Goal: Task Accomplishment & Management: Complete application form

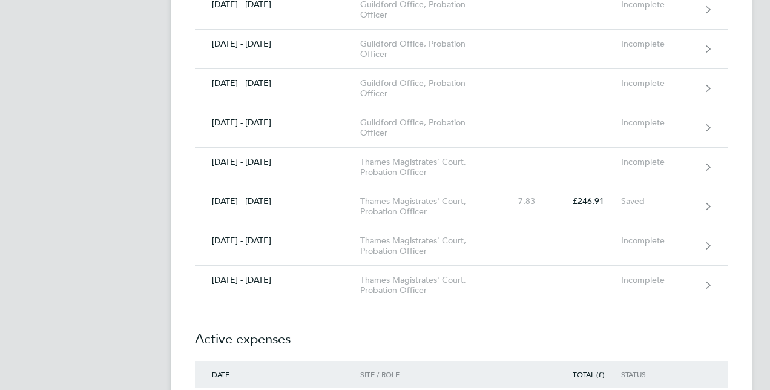
scroll to position [1670, 0]
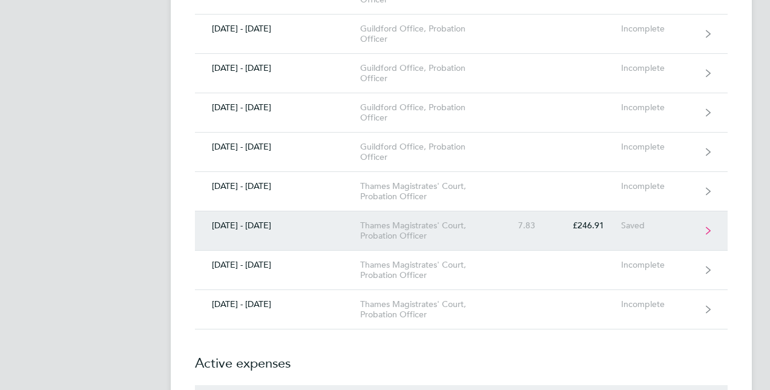
click at [479, 222] on div "Thames Magistrates' Court, Probation Officer" at bounding box center [429, 230] width 139 height 21
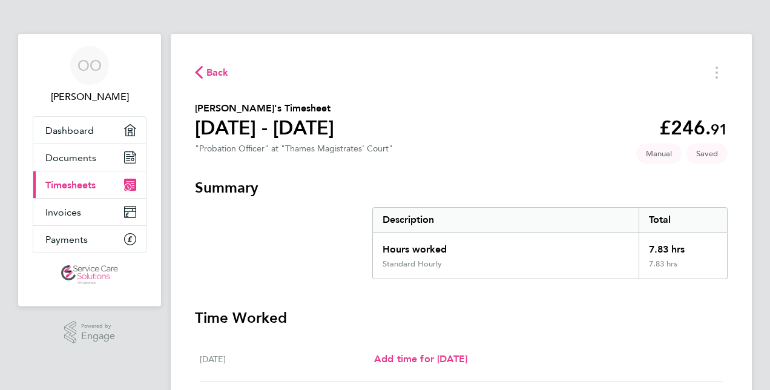
click at [754, 346] on div "OO [PERSON_NAME] Applications: Dashboard Documents Current page: Timesheets Inv…" at bounding box center [385, 383] width 770 height 767
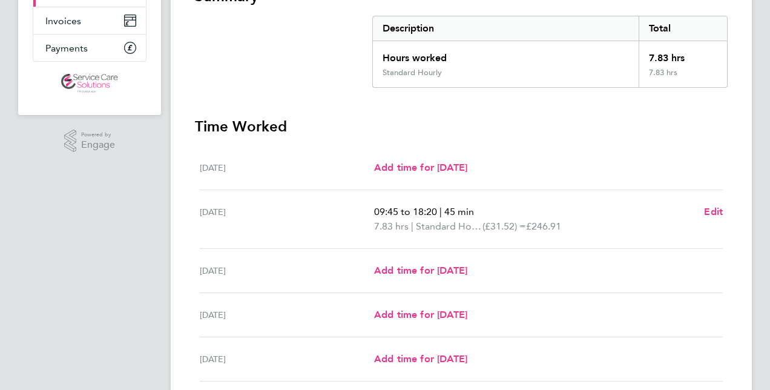
scroll to position [218, 0]
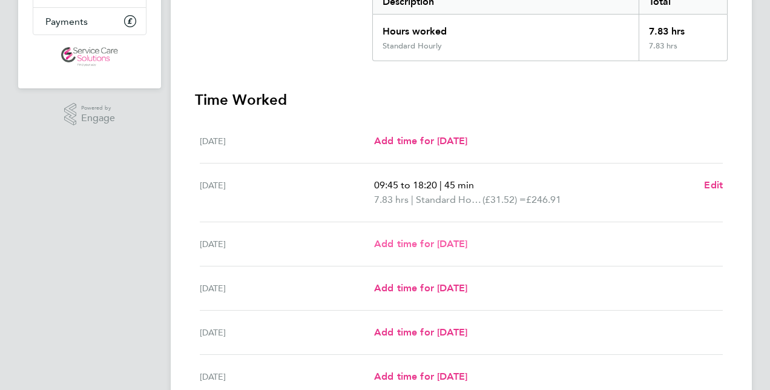
click at [467, 247] on span "Add time for [DATE]" at bounding box center [420, 243] width 93 height 11
select select "30"
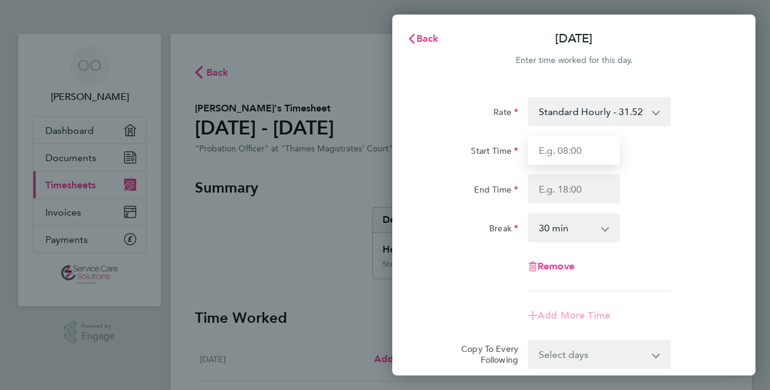
click at [557, 154] on input "Start Time" at bounding box center [574, 150] width 92 height 29
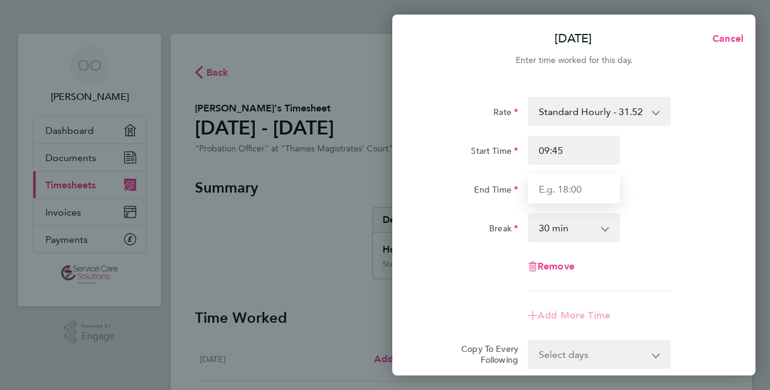
click at [550, 191] on input "End Time" at bounding box center [574, 188] width 92 height 29
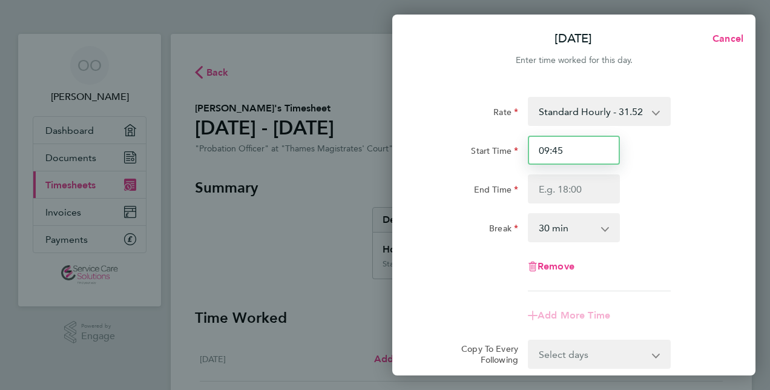
click at [564, 152] on input "09:45" at bounding box center [574, 150] width 92 height 29
type input "0"
type input "08:50"
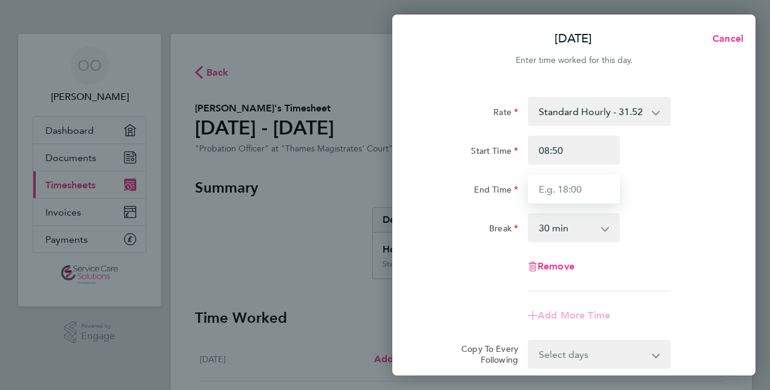
click at [544, 189] on input "End Time" at bounding box center [574, 188] width 92 height 29
type input "18:40"
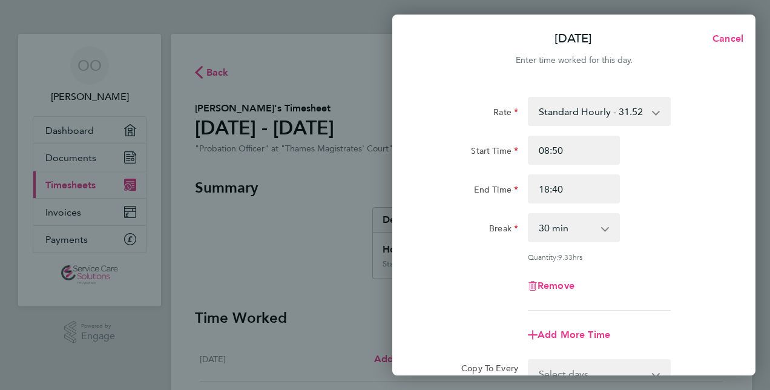
click at [605, 228] on app-icon-cross-button at bounding box center [611, 227] width 15 height 27
click at [601, 231] on select "0 min 15 min 30 min 45 min 60 min 75 min 90 min" at bounding box center [566, 227] width 75 height 27
select select "60"
click at [529, 214] on select "0 min 15 min 30 min 45 min 60 min 75 min 90 min" at bounding box center [566, 227] width 75 height 27
click at [643, 288] on div "Remove" at bounding box center [573, 285] width 305 height 29
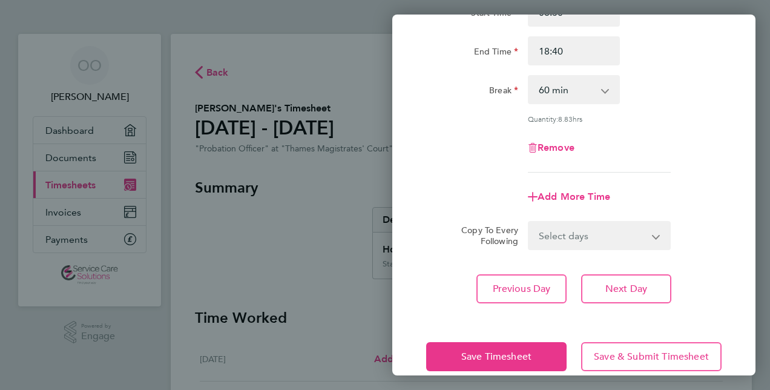
scroll to position [157, 0]
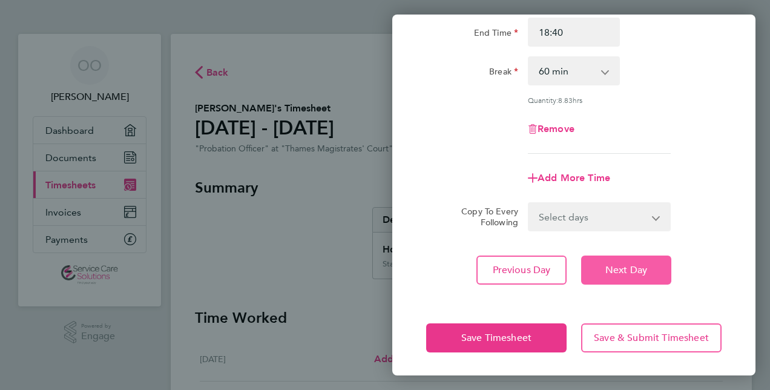
click at [627, 266] on span "Next Day" at bounding box center [626, 270] width 42 height 12
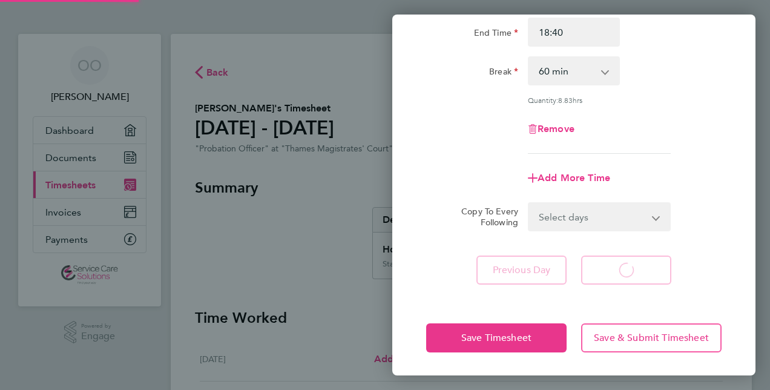
select select "30"
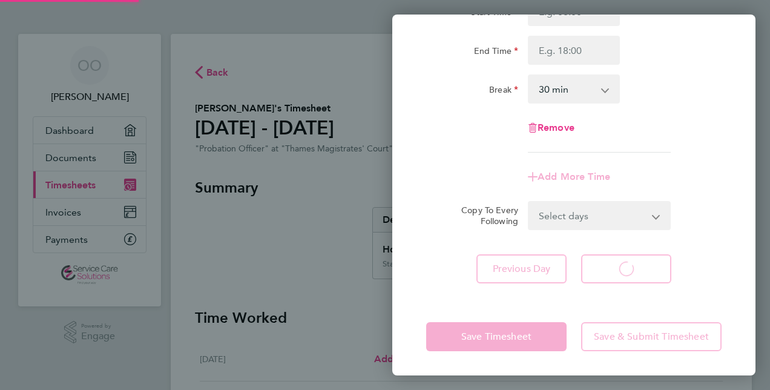
scroll to position [138, 0]
select select "30"
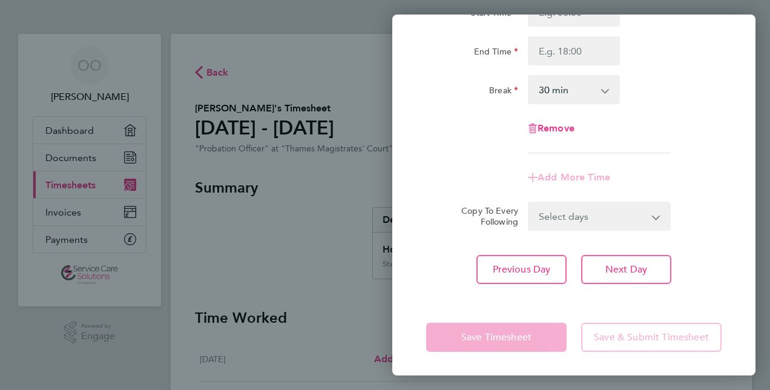
click at [695, 100] on div "Break 0 min 15 min 30 min 45 min 60 min 75 min 90 min" at bounding box center [573, 89] width 305 height 29
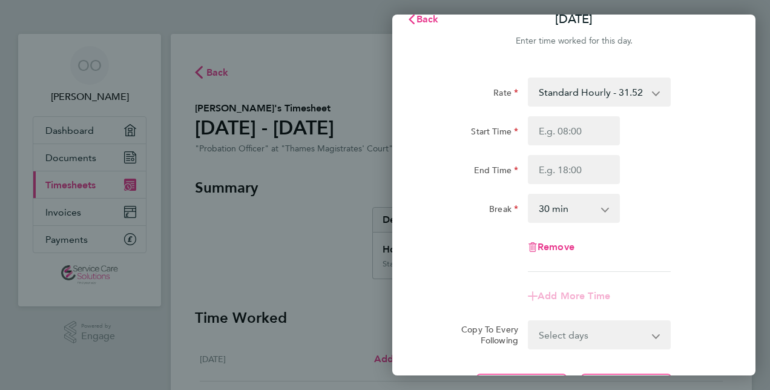
scroll to position [17, 0]
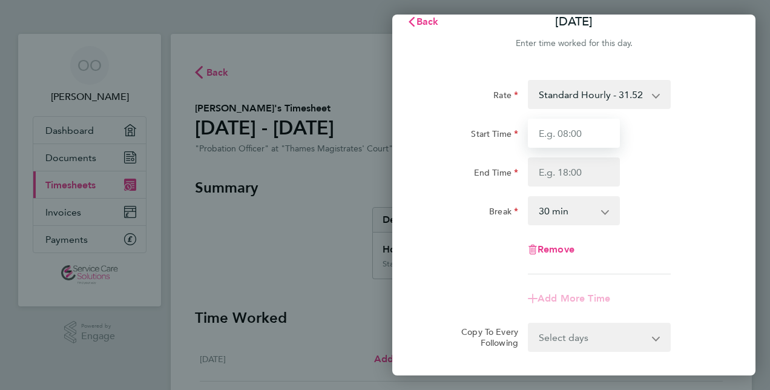
click at [576, 134] on input "Start Time" at bounding box center [574, 133] width 92 height 29
type input "09:15"
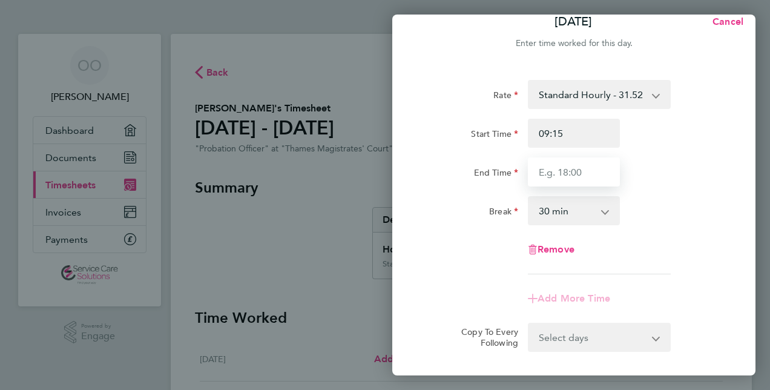
click at [552, 169] on input "End Time" at bounding box center [574, 171] width 92 height 29
type input "17:00"
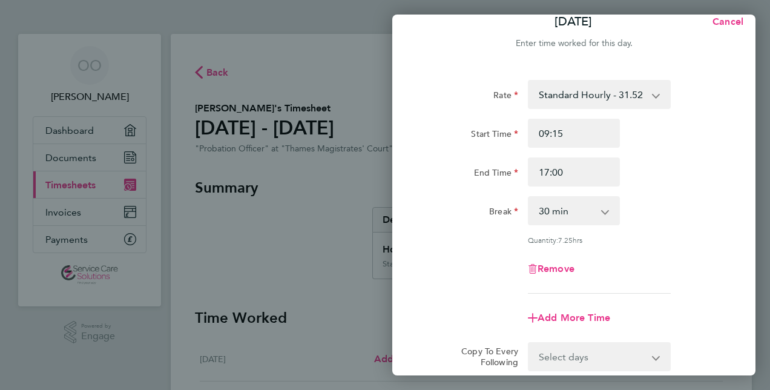
click at [604, 213] on app-icon-cross-button at bounding box center [611, 210] width 15 height 27
click at [602, 217] on select "0 min 15 min 30 min 45 min 60 min 75 min 90 min" at bounding box center [566, 210] width 75 height 27
select select "45"
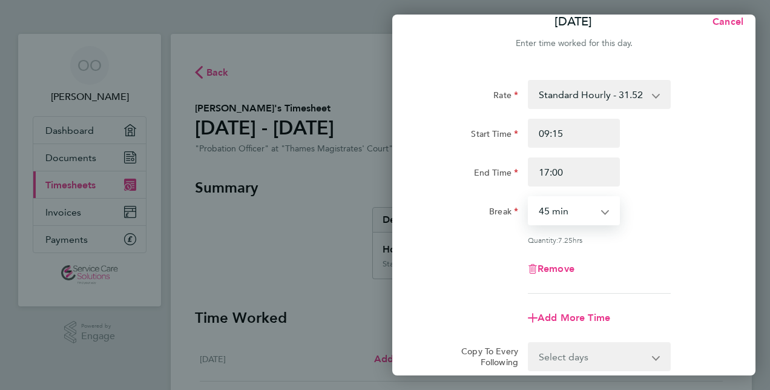
click at [529, 197] on select "0 min 15 min 30 min 45 min 60 min 75 min 90 min" at bounding box center [566, 210] width 75 height 27
click at [674, 278] on div "Remove" at bounding box center [573, 268] width 305 height 29
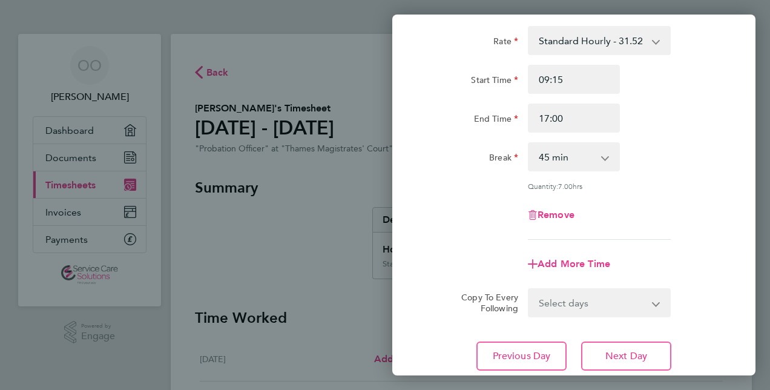
scroll to position [90, 0]
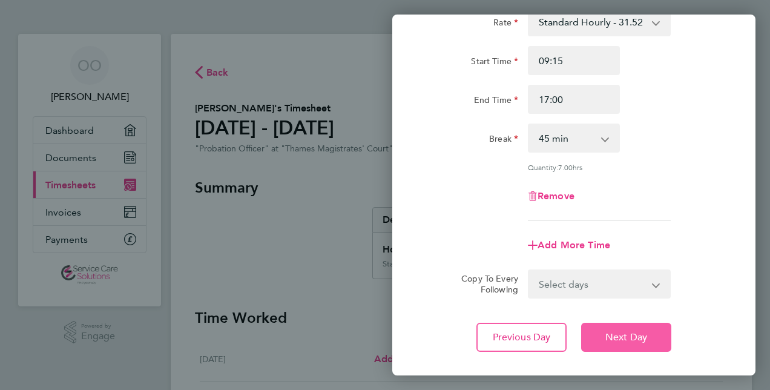
click at [621, 334] on span "Next Day" at bounding box center [626, 337] width 42 height 12
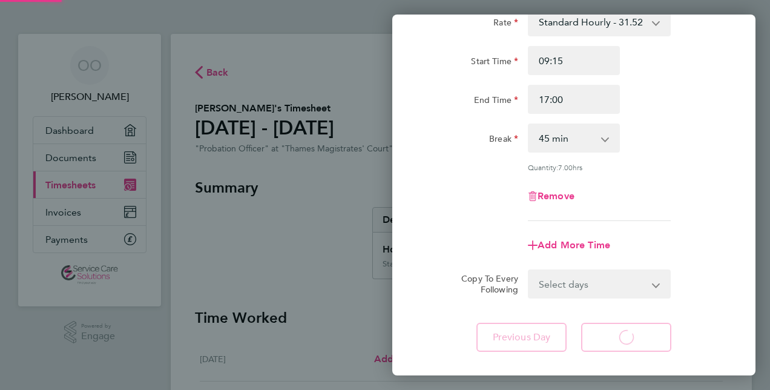
select select "30"
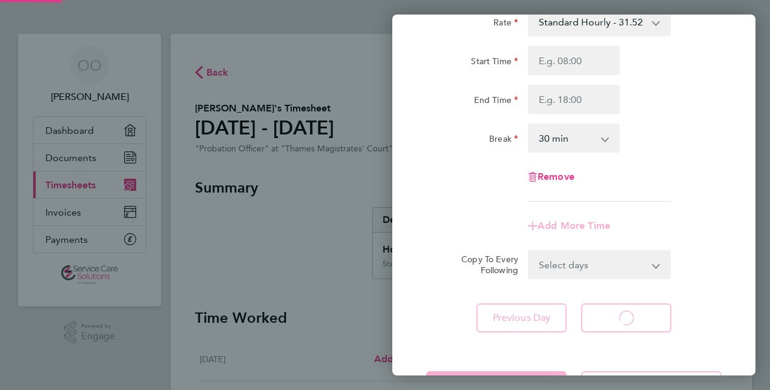
select select "30"
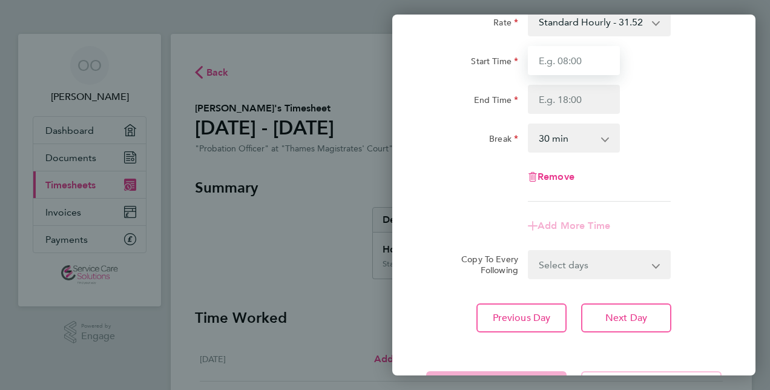
click at [547, 59] on input "Start Time" at bounding box center [574, 60] width 92 height 29
type input "09:15"
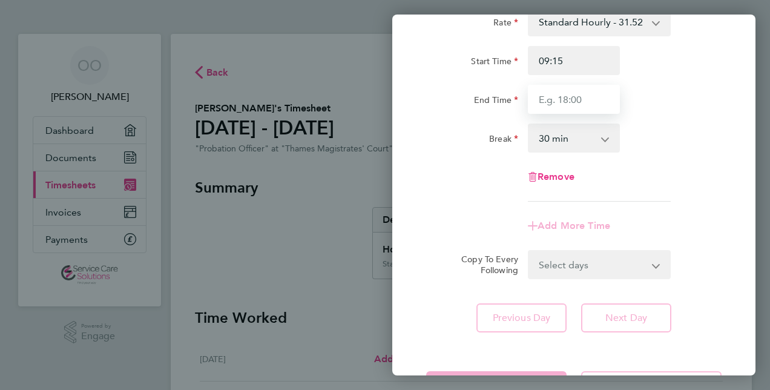
click at [536, 93] on input "End Time" at bounding box center [574, 99] width 92 height 29
type input "16:30"
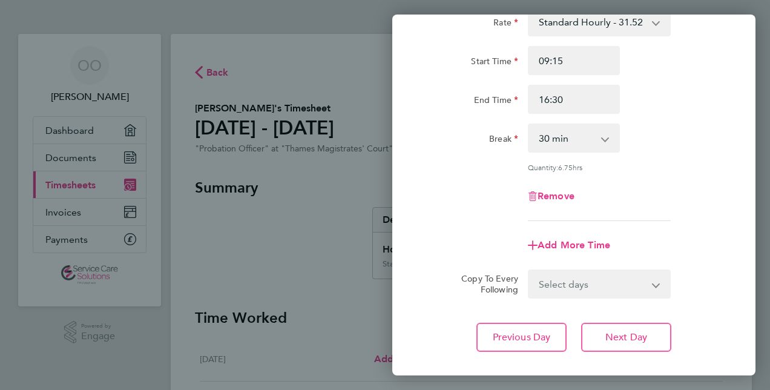
click at [662, 200] on div "Rate Standard Hourly - 31.52 Start Time 09:15 End Time 16:30 Break 0 min 15 min…" at bounding box center [573, 114] width 295 height 214
click at [722, 311] on div "Rate Standard Hourly - 31.52 Start Time 09:15 End Time 16:30 Break 0 min 15 min…" at bounding box center [573, 179] width 363 height 373
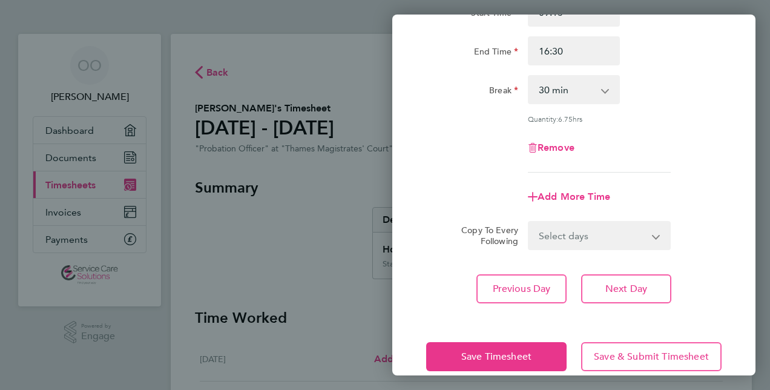
scroll to position [157, 0]
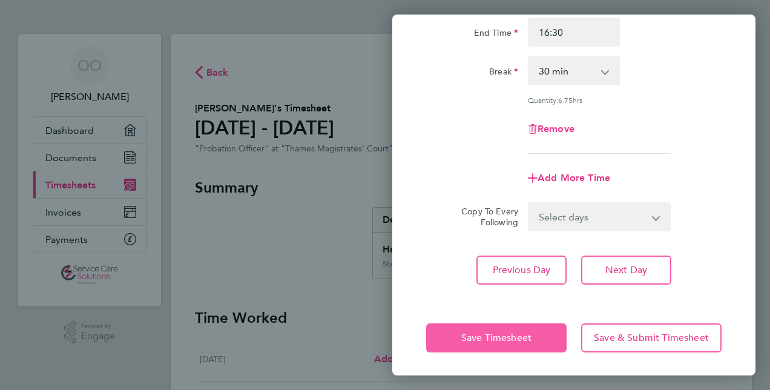
click at [489, 343] on button "Save Timesheet" at bounding box center [496, 337] width 140 height 29
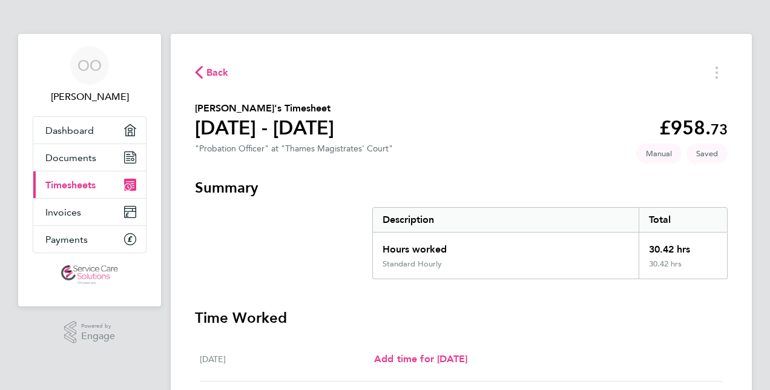
click at [698, 353] on div "Add time for [DATE] Add time for [DATE]" at bounding box center [548, 359] width 348 height 15
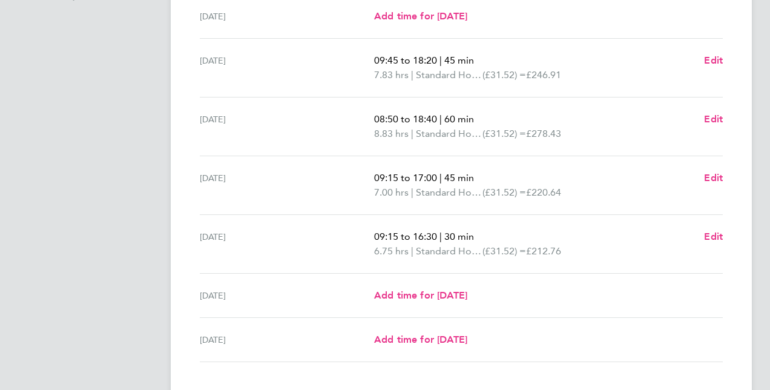
scroll to position [419, 0]
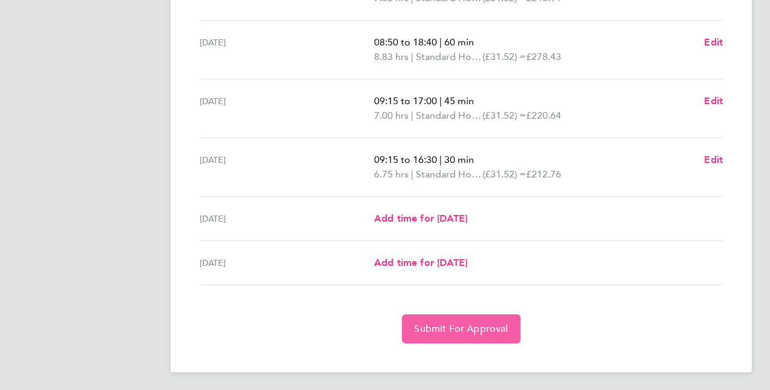
click at [490, 319] on button "Submit For Approval" at bounding box center [461, 328] width 118 height 29
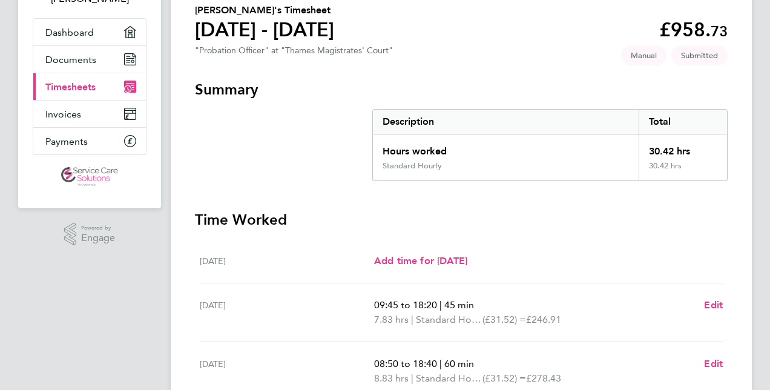
scroll to position [95, 0]
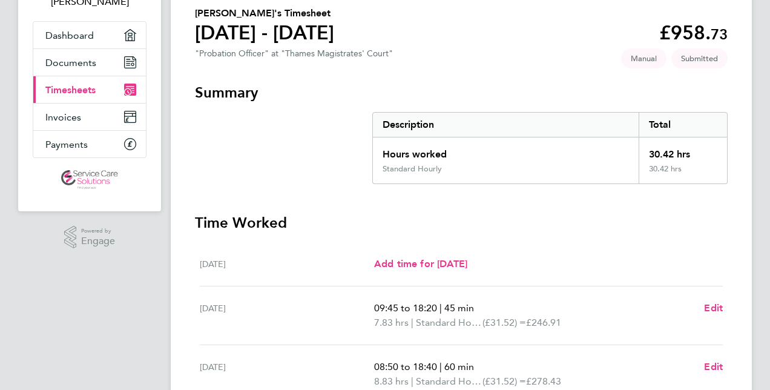
click at [88, 89] on span "Timesheets" at bounding box center [70, 89] width 50 height 11
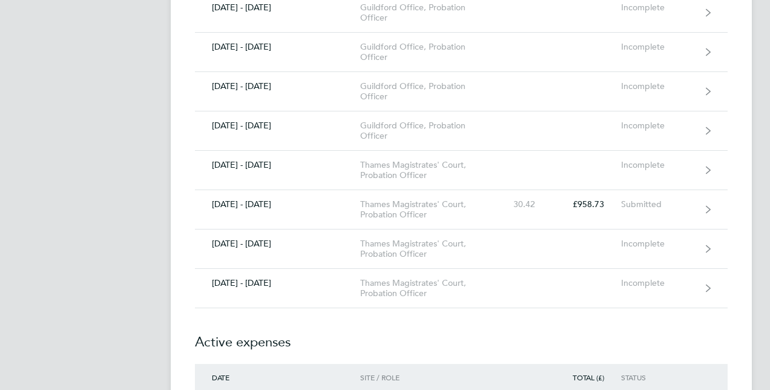
scroll to position [1694, 0]
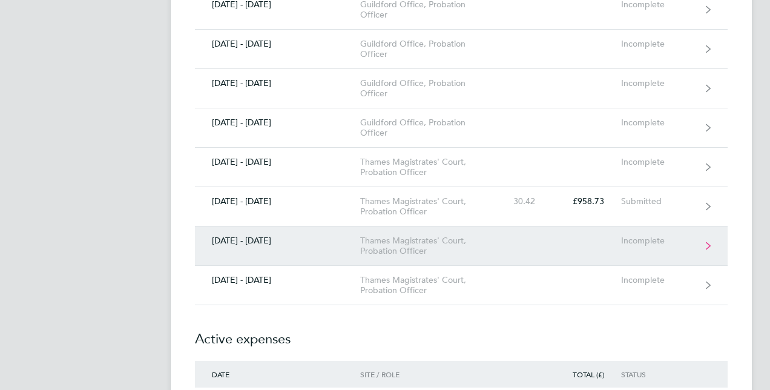
click at [407, 235] on div "Thames Magistrates' Court, Probation Officer" at bounding box center [429, 245] width 139 height 21
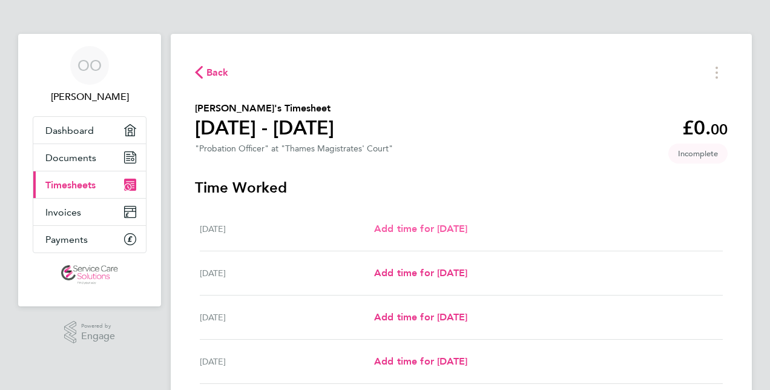
click at [422, 231] on span "Add time for [DATE]" at bounding box center [420, 228] width 93 height 11
select select "30"
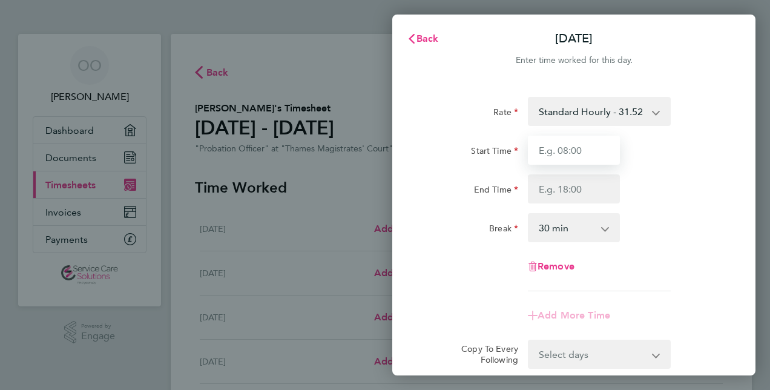
click at [551, 154] on input "Start Time" at bounding box center [574, 150] width 92 height 29
type input "08:55"
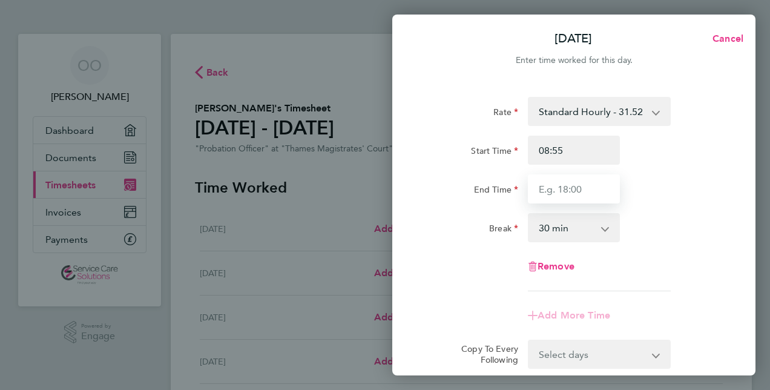
click at [537, 189] on input "End Time" at bounding box center [574, 188] width 92 height 29
type input "18:15"
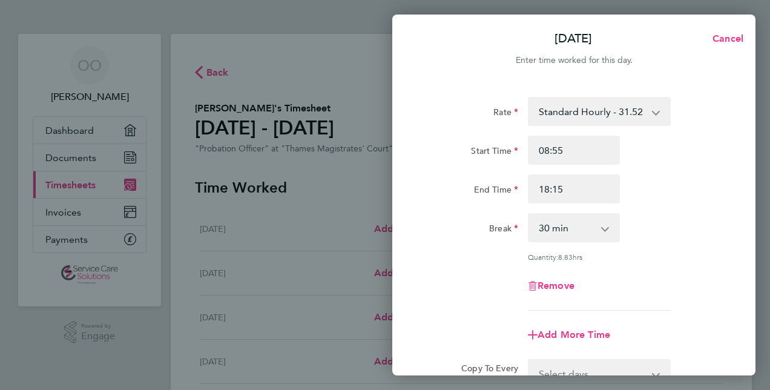
click at [607, 231] on app-icon-cross-button at bounding box center [611, 227] width 15 height 27
click at [604, 224] on app-icon-cross-button at bounding box center [611, 227] width 15 height 27
click at [604, 226] on app-icon-cross-button at bounding box center [611, 227] width 15 height 27
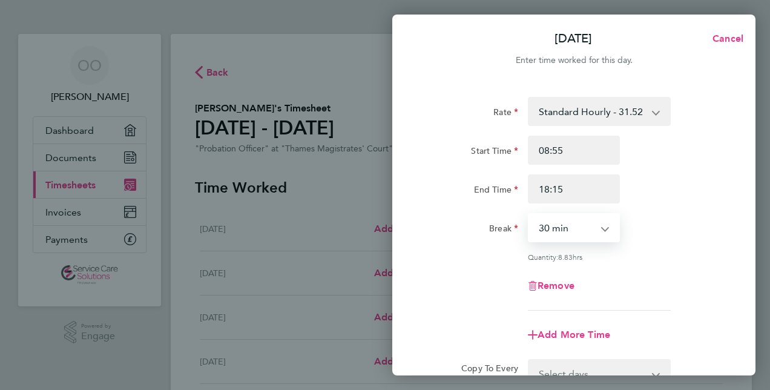
click at [600, 231] on select "0 min 15 min 30 min 45 min 60 min 75 min 90 min" at bounding box center [566, 227] width 75 height 27
select select "45"
click at [529, 214] on select "0 min 15 min 30 min 45 min 60 min 75 min 90 min" at bounding box center [566, 227] width 75 height 27
click at [647, 246] on div "Rate Standard Hourly - 31.52 Start Time 08:55 End Time 18:15 Break 0 min 15 min…" at bounding box center [573, 204] width 295 height 214
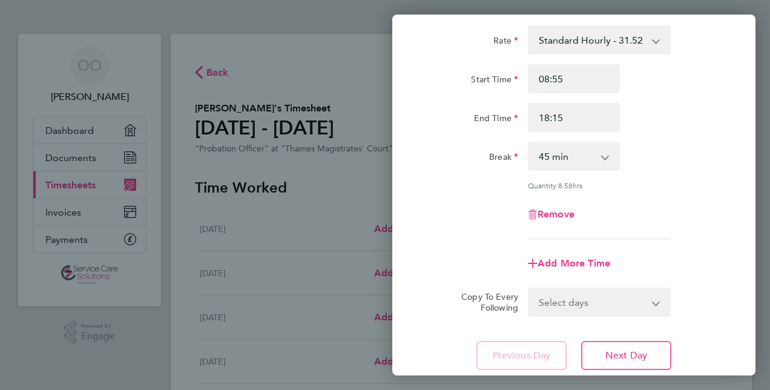
scroll to position [73, 0]
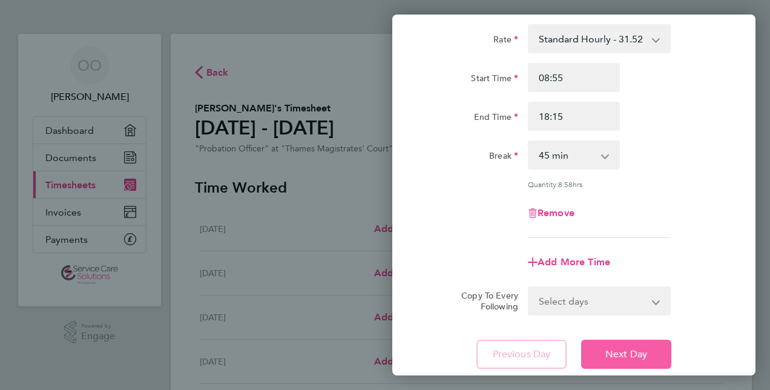
click at [617, 356] on span "Next Day" at bounding box center [626, 354] width 42 height 12
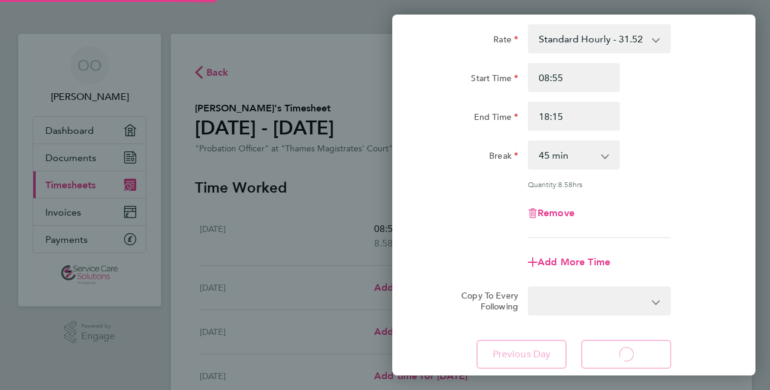
select select "30"
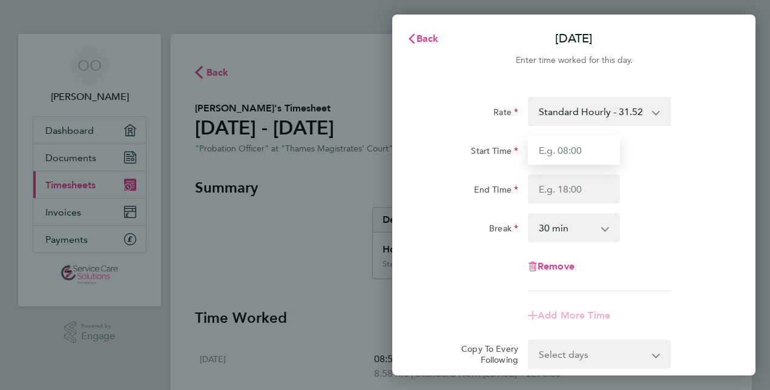
click at [577, 156] on input "Start Time" at bounding box center [574, 150] width 92 height 29
type input "09:15"
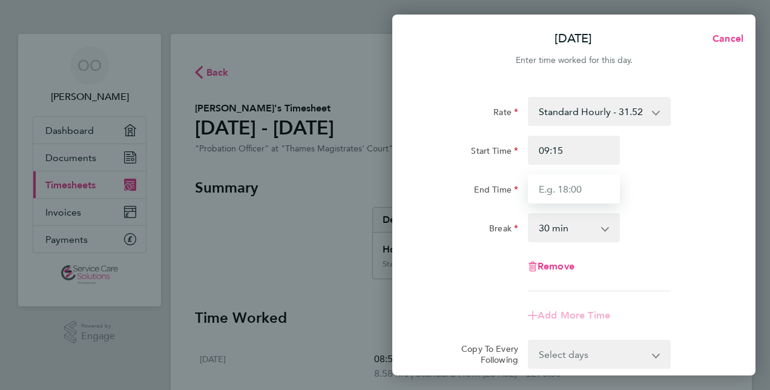
click at [547, 194] on input "End Time" at bounding box center [574, 188] width 92 height 29
type input "18:40"
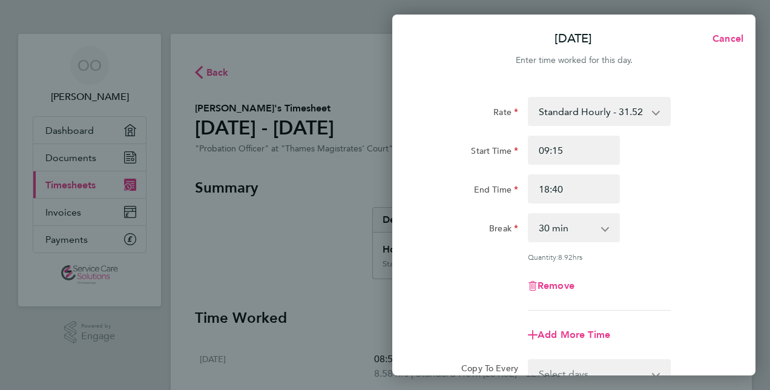
click at [604, 224] on app-icon-cross-button at bounding box center [611, 227] width 15 height 27
click at [604, 231] on app-icon-cross-button at bounding box center [611, 227] width 15 height 27
click at [604, 230] on app-icon-cross-button at bounding box center [611, 227] width 15 height 27
click at [603, 226] on select "0 min 15 min 30 min 45 min 60 min 75 min 90 min" at bounding box center [566, 227] width 75 height 27
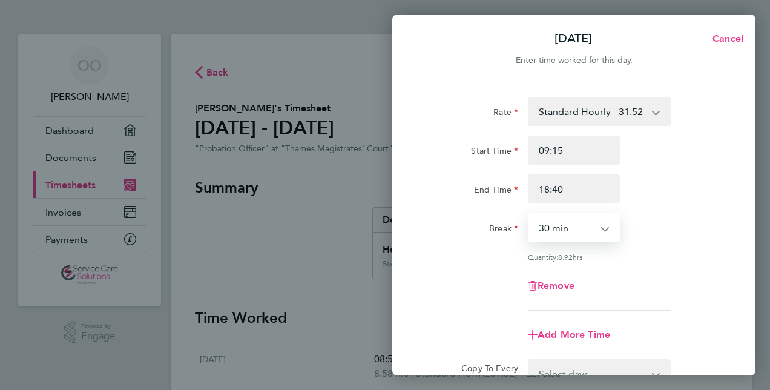
select select "60"
click at [529, 214] on select "0 min 15 min 30 min 45 min 60 min 75 min 90 min" at bounding box center [566, 227] width 75 height 27
click at [639, 265] on div "Rate Standard Hourly - 31.52 Start Time 09:15 End Time 18:40 Break 0 min 15 min…" at bounding box center [573, 204] width 295 height 214
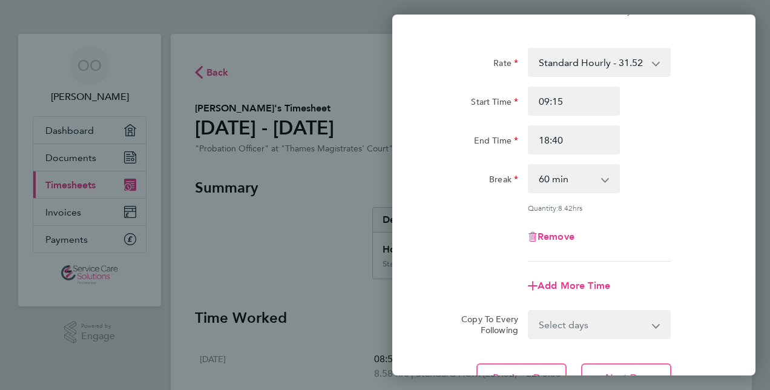
scroll to position [73, 0]
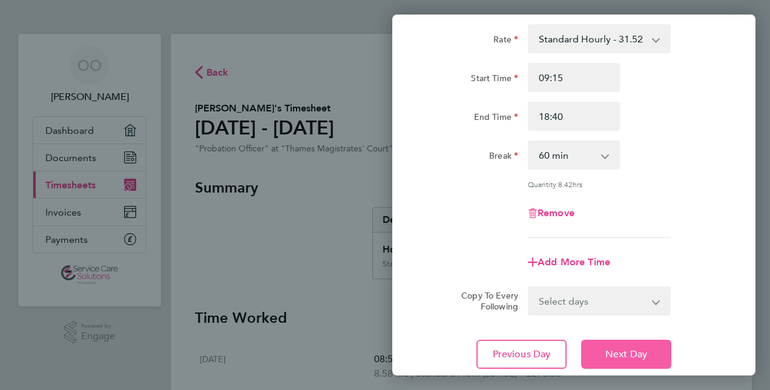
click at [616, 351] on span "Next Day" at bounding box center [626, 354] width 42 height 12
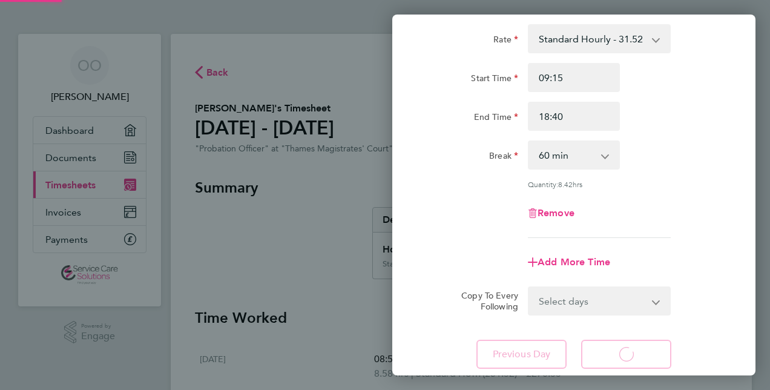
select select "30"
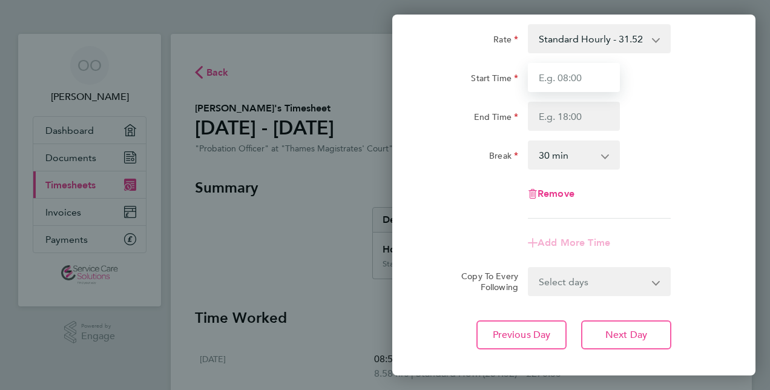
click at [556, 76] on input "Start Time" at bounding box center [574, 77] width 92 height 29
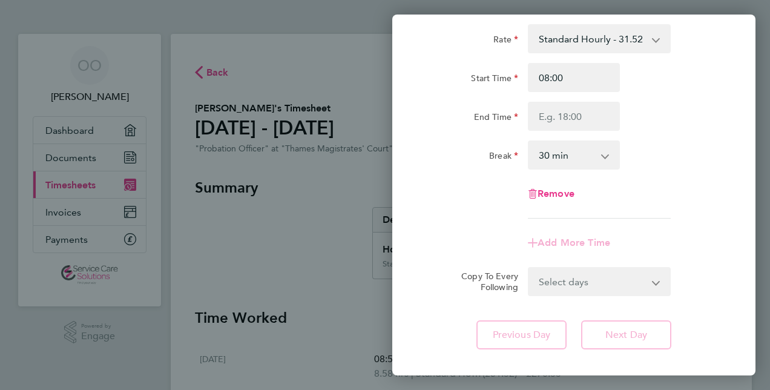
click at [693, 65] on div "Start Time 08:00" at bounding box center [573, 77] width 305 height 29
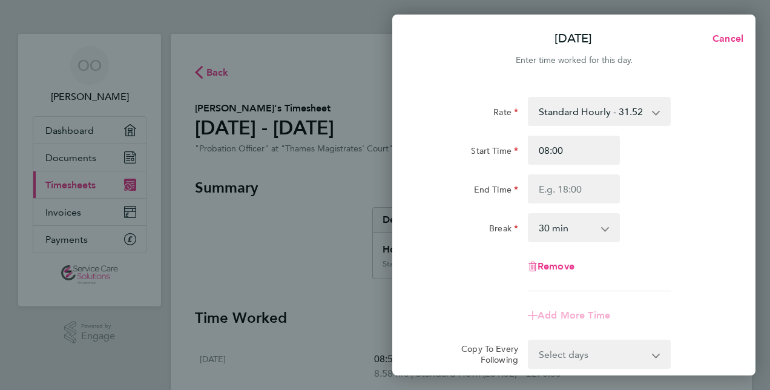
scroll to position [24, 0]
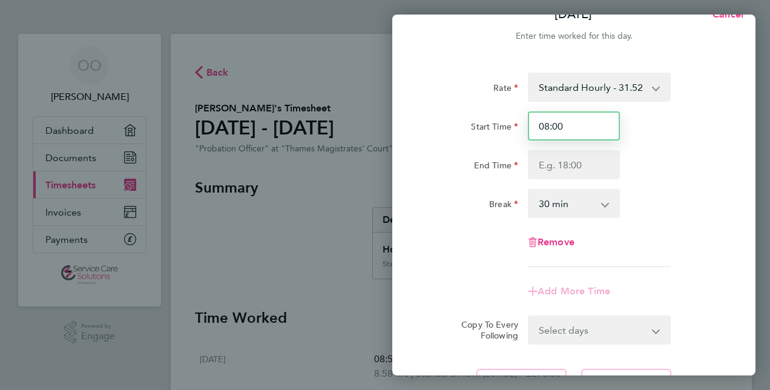
click at [565, 124] on input "08:00" at bounding box center [574, 125] width 92 height 29
type input "08:50"
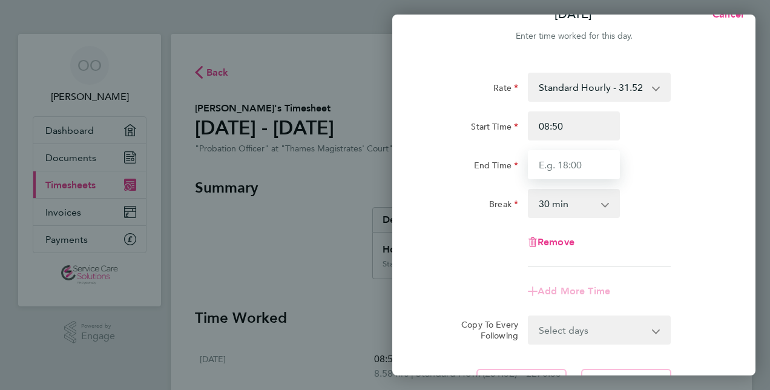
click at [541, 167] on input "End Time" at bounding box center [574, 164] width 92 height 29
type input "18:20"
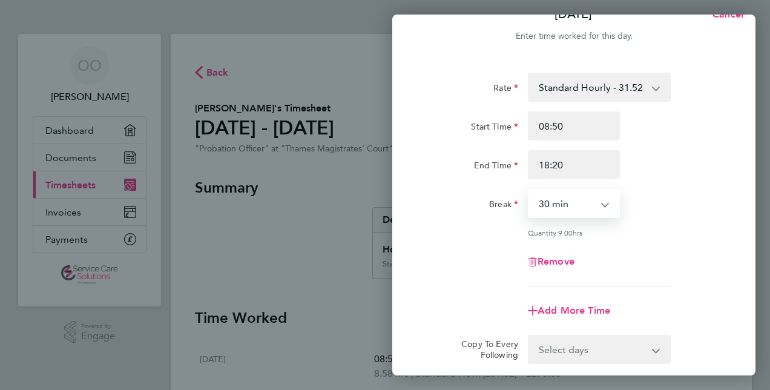
click at [600, 203] on select "0 min 15 min 30 min 45 min 60 min 75 min 90 min" at bounding box center [566, 203] width 75 height 27
select select "60"
click at [529, 190] on select "0 min 15 min 30 min 45 min 60 min 75 min 90 min" at bounding box center [566, 203] width 75 height 27
click at [682, 292] on app-timesheet-line-form-group "Rate Standard Hourly - 31.52 Start Time 08:50 End Time 18:20 Break 0 min 15 min…" at bounding box center [573, 199] width 295 height 252
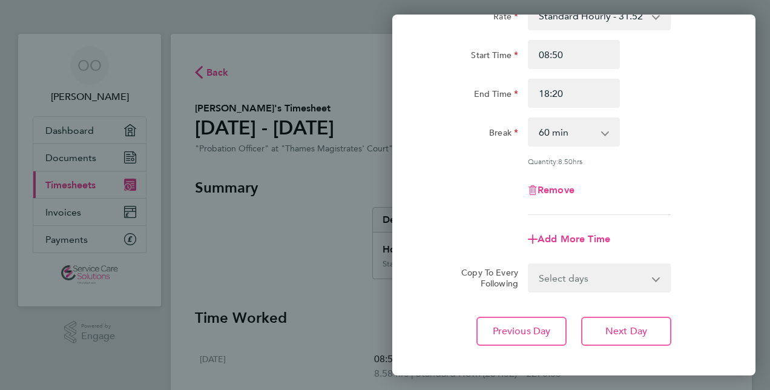
scroll to position [97, 0]
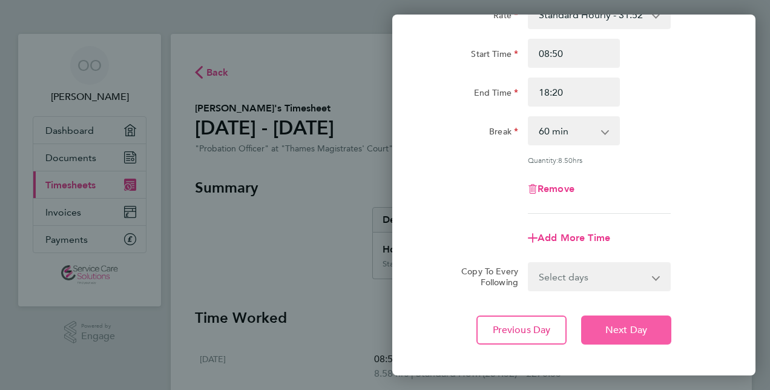
click at [621, 330] on span "Next Day" at bounding box center [626, 330] width 42 height 12
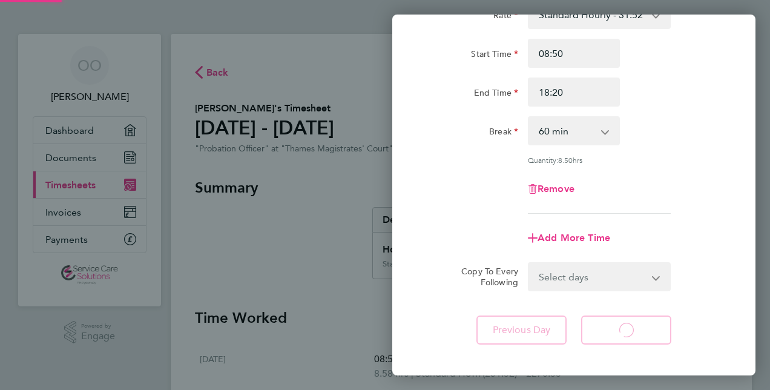
select select "30"
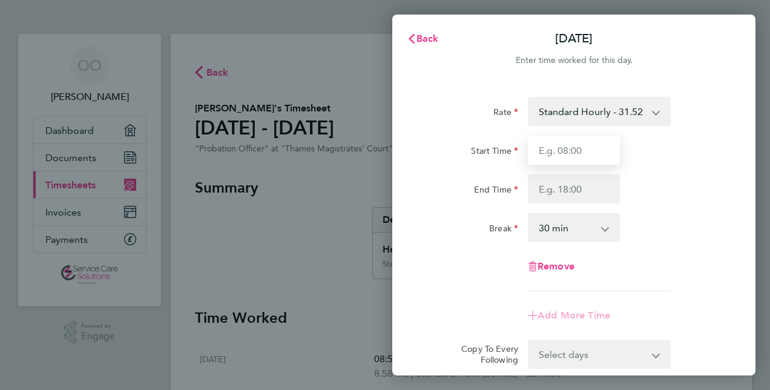
click at [549, 150] on input "Start Time" at bounding box center [574, 150] width 92 height 29
type input "9"
type input "08:55"
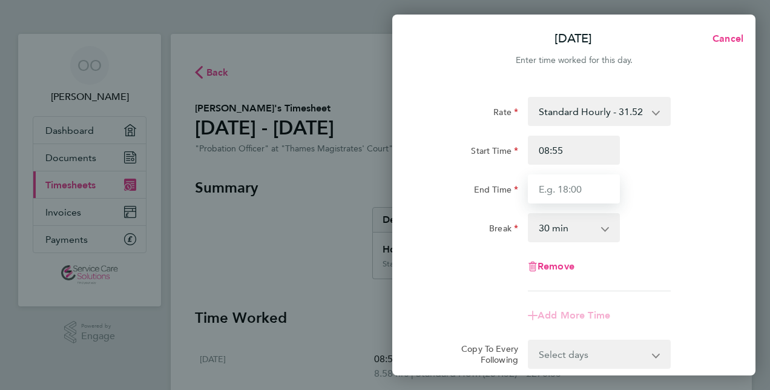
click at [538, 188] on input "End Time" at bounding box center [574, 188] width 92 height 29
type input "17:35"
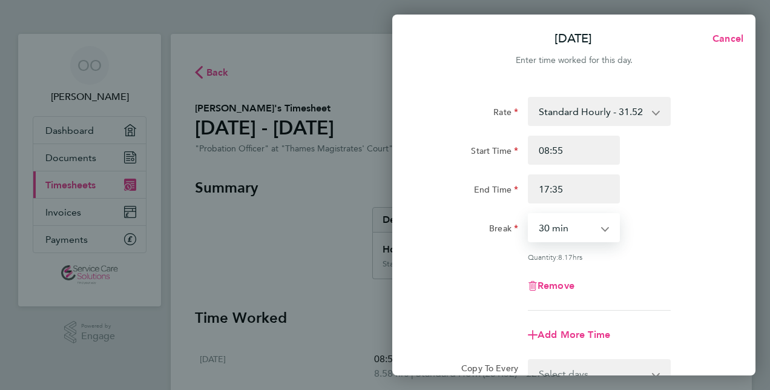
click at [603, 225] on select "0 min 15 min 30 min 45 min 60 min 75 min 90 min" at bounding box center [566, 227] width 75 height 27
select select "60"
click at [529, 214] on select "0 min 15 min 30 min 45 min 60 min 75 min 90 min" at bounding box center [566, 227] width 75 height 27
click at [685, 250] on div "Rate Standard Hourly - 31.52 Start Time 08:55 End Time 17:35 Break 0 min 15 min…" at bounding box center [573, 204] width 295 height 214
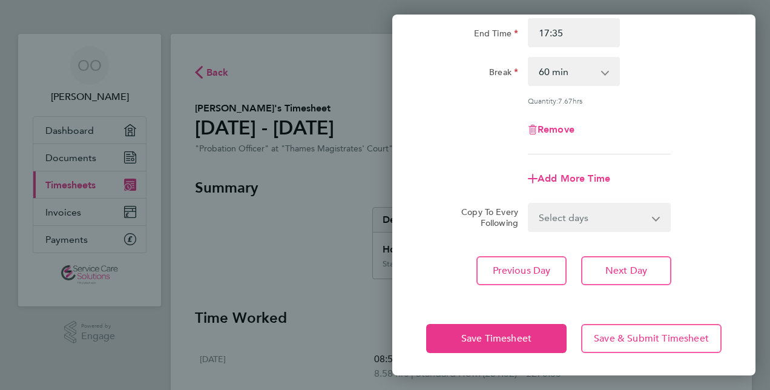
scroll to position [157, 0]
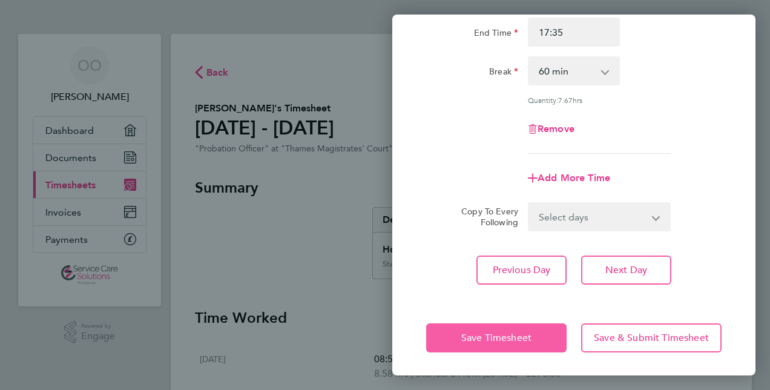
click at [524, 333] on span "Save Timesheet" at bounding box center [496, 338] width 70 height 12
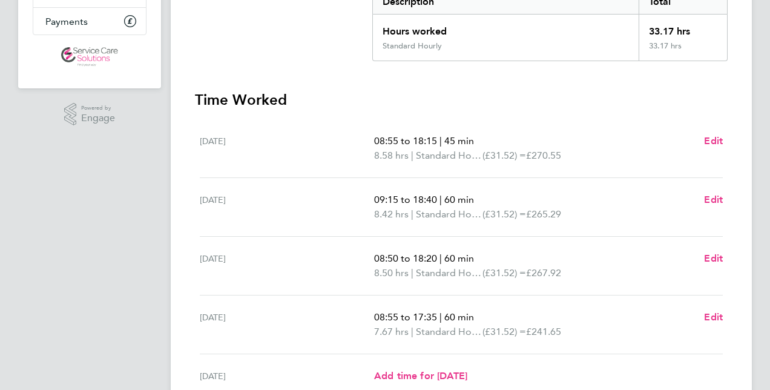
scroll to position [242, 0]
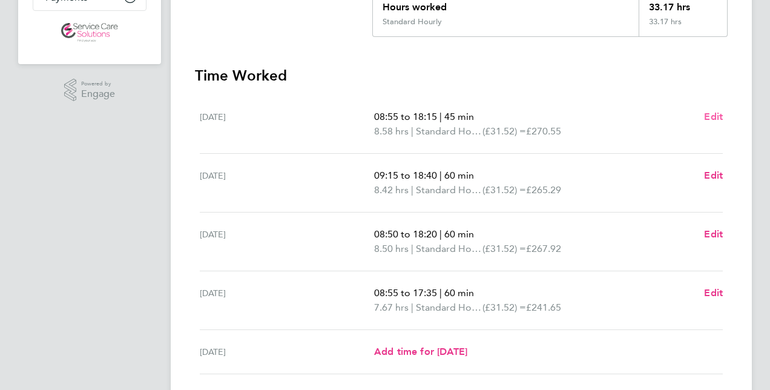
click at [706, 114] on span "Edit" at bounding box center [713, 116] width 19 height 11
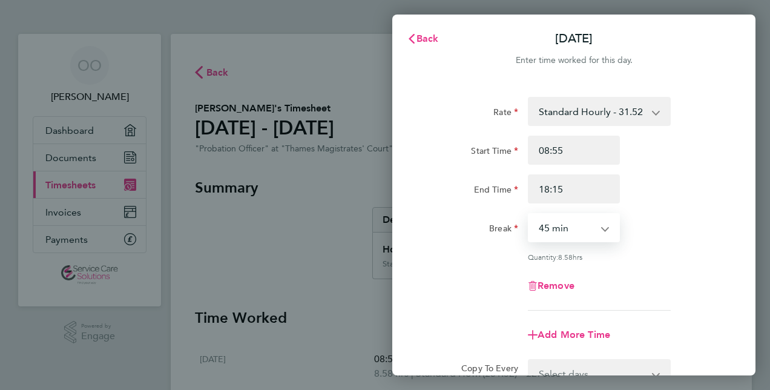
click at [598, 225] on select "0 min 15 min 30 min 45 min 60 min 75 min 90 min" at bounding box center [566, 227] width 75 height 27
select select "60"
click at [529, 214] on select "0 min 15 min 30 min 45 min 60 min 75 min 90 min" at bounding box center [566, 227] width 75 height 27
click at [699, 266] on div "Rate Standard Hourly - 31.52 Start Time 08:55 End Time 18:15 Break 0 min 15 min…" at bounding box center [573, 204] width 295 height 214
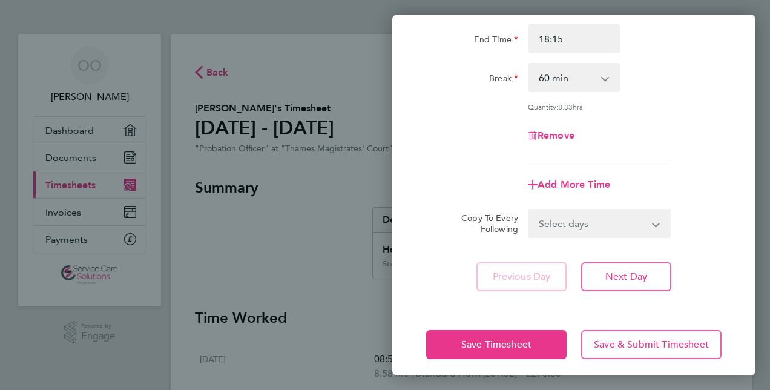
scroll to position [157, 0]
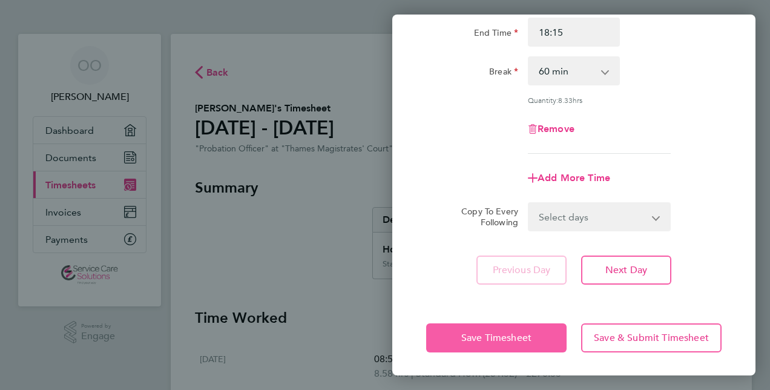
click at [473, 336] on span "Save Timesheet" at bounding box center [496, 338] width 70 height 12
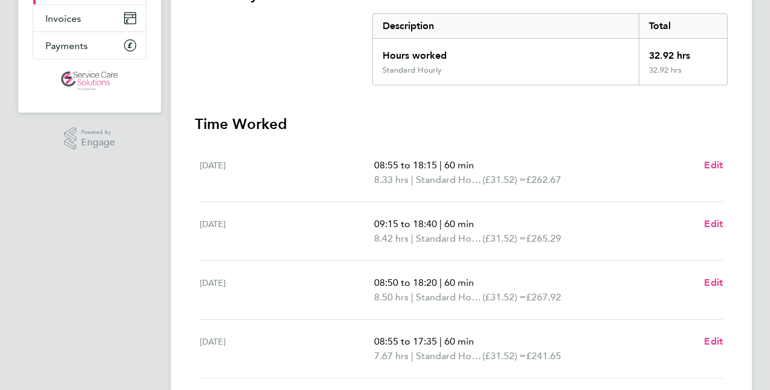
scroll to position [218, 0]
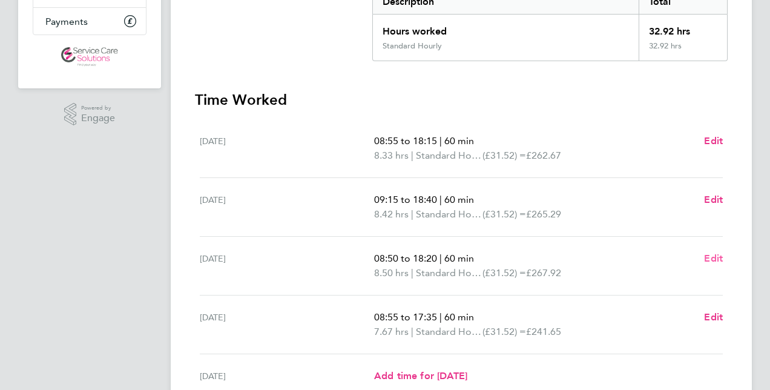
click at [718, 257] on span "Edit" at bounding box center [713, 257] width 19 height 11
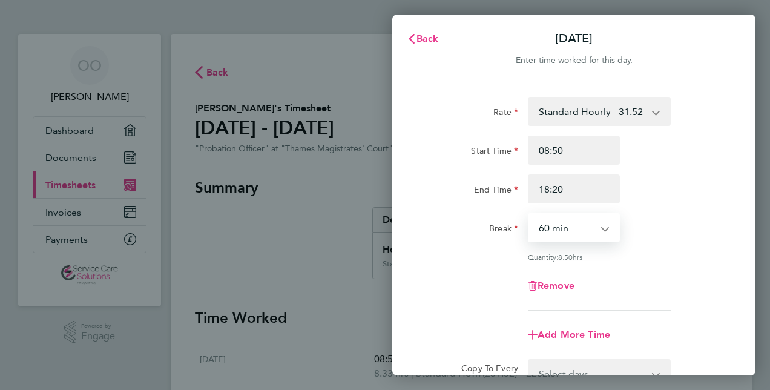
click at [601, 220] on select "0 min 15 min 30 min 45 min 60 min 75 min 90 min" at bounding box center [566, 227] width 75 height 27
click at [529, 214] on select "0 min 15 min 30 min 45 min 60 min 75 min 90 min" at bounding box center [566, 227] width 75 height 27
click at [704, 276] on div "Remove" at bounding box center [573, 285] width 305 height 29
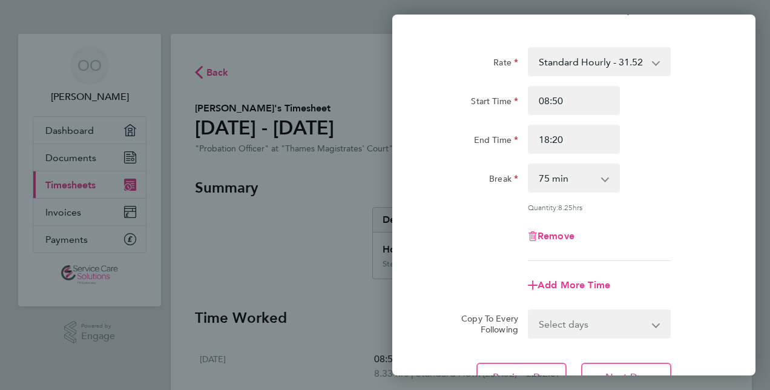
scroll to position [48, 0]
click at [610, 182] on app-icon-cross-button at bounding box center [611, 179] width 15 height 27
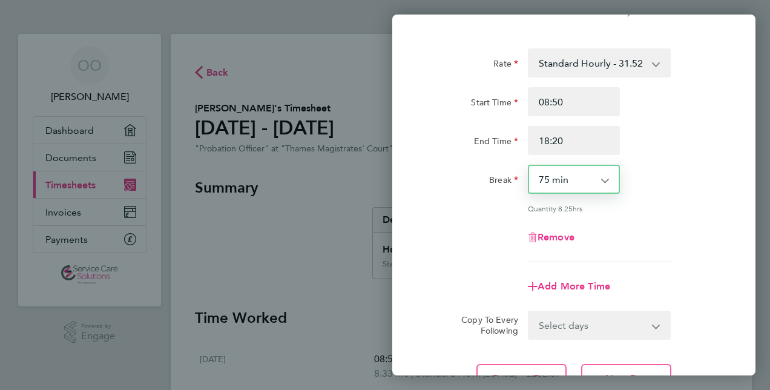
click at [601, 178] on select "0 min 15 min 30 min 45 min 60 min 75 min 90 min" at bounding box center [566, 179] width 75 height 27
select select "60"
click at [529, 166] on select "0 min 15 min 30 min 45 min 60 min 75 min 90 min" at bounding box center [566, 179] width 75 height 27
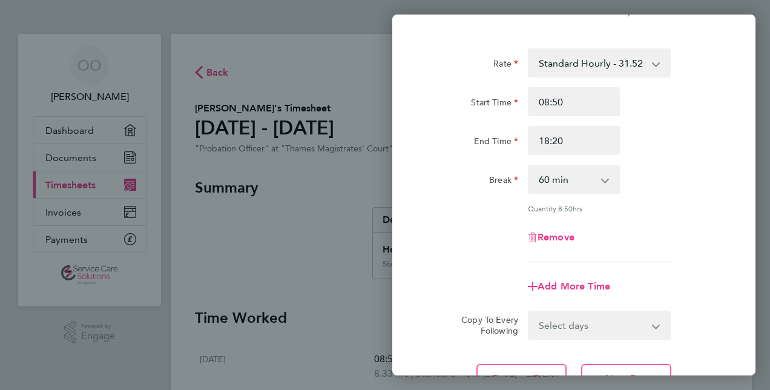
click at [728, 189] on div "Rate Standard Hourly - 31.52 Start Time 08:50 End Time 18:20 Break 0 min 15 min…" at bounding box center [573, 220] width 363 height 373
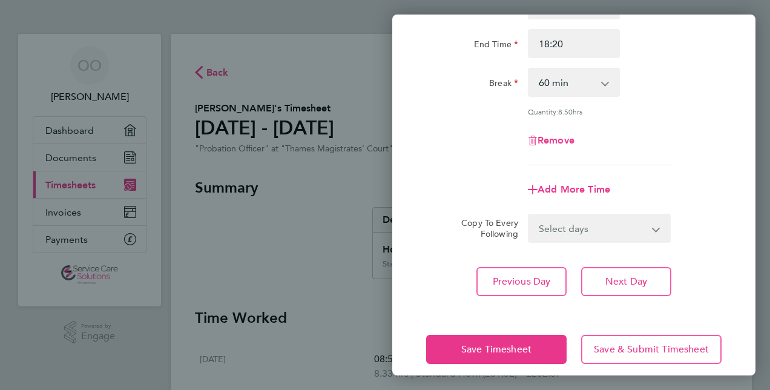
scroll to position [157, 0]
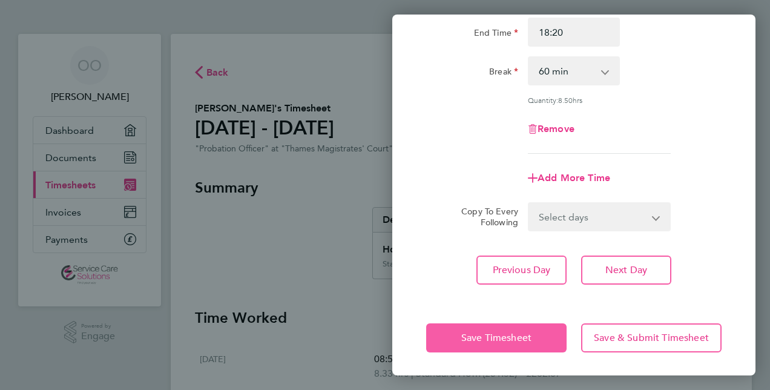
click at [472, 335] on span "Save Timesheet" at bounding box center [496, 338] width 70 height 12
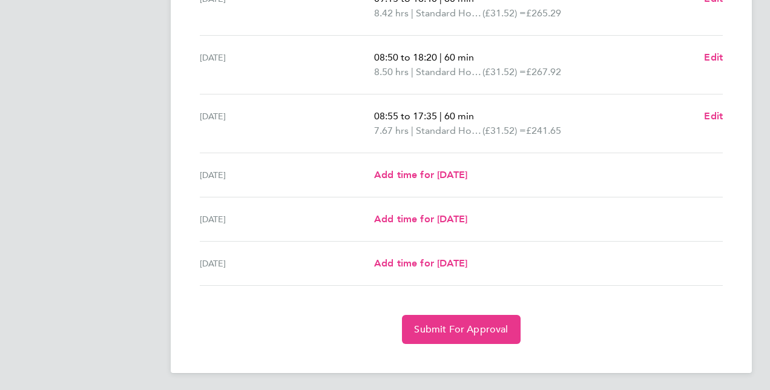
scroll to position [419, 0]
click at [471, 330] on span "Submit For Approval" at bounding box center [461, 328] width 94 height 12
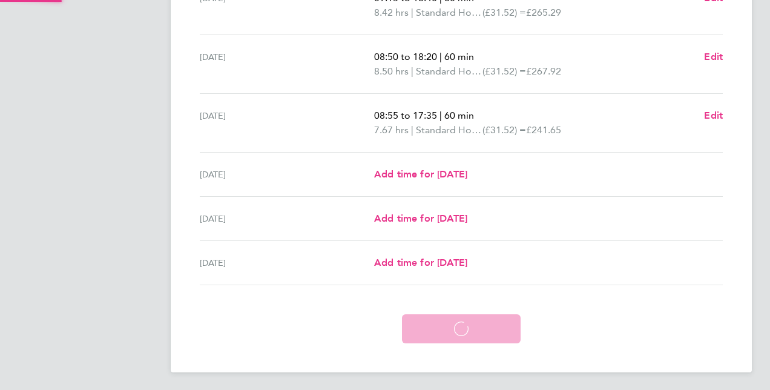
scroll to position [361, 0]
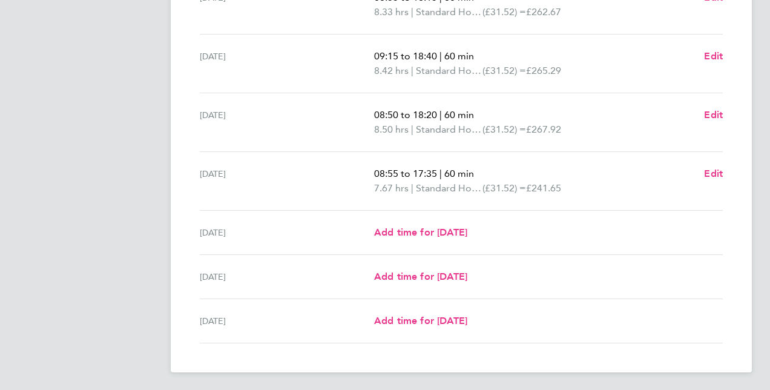
click at [759, 25] on div "OO [PERSON_NAME] Applications: Dashboard Documents Current page: Timesheets Inv…" at bounding box center [385, 15] width 770 height 753
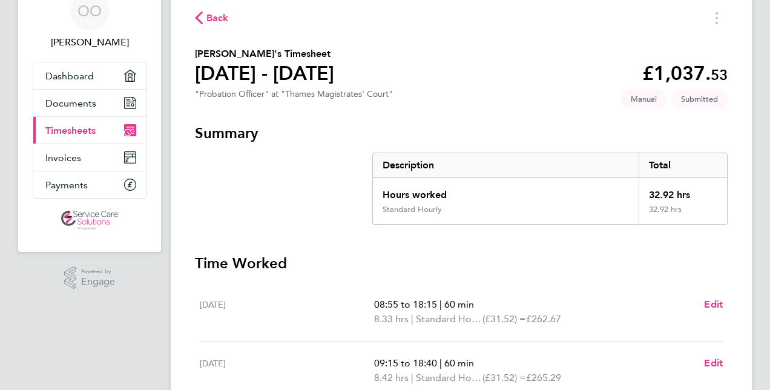
scroll to position [0, 0]
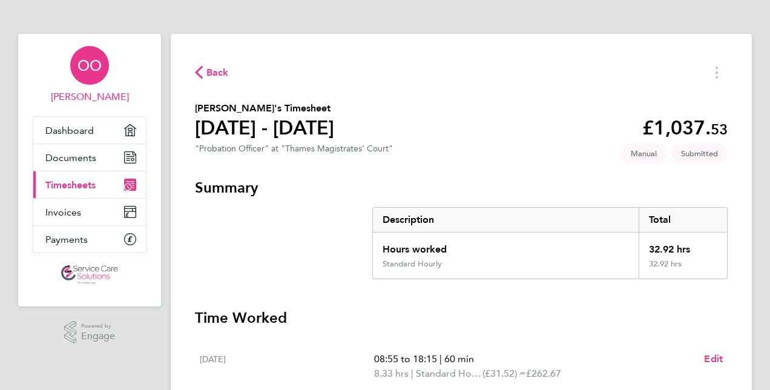
click at [99, 93] on span "[PERSON_NAME]" at bounding box center [90, 97] width 114 height 15
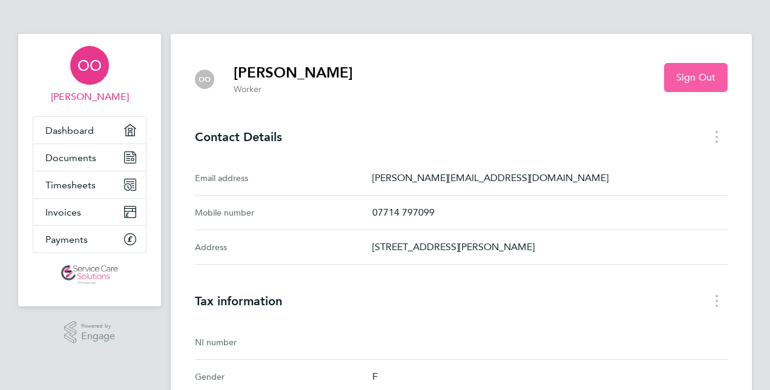
click at [685, 70] on button "Sign Out" at bounding box center [696, 77] width 64 height 29
